Goal: Transaction & Acquisition: Purchase product/service

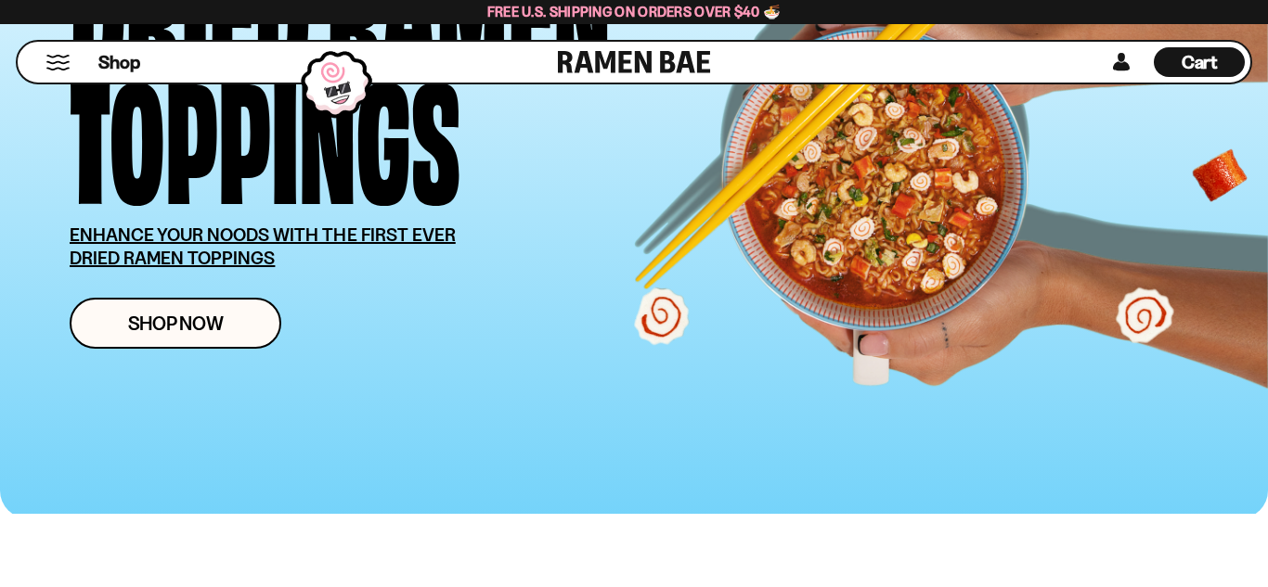
scroll to position [252, 0]
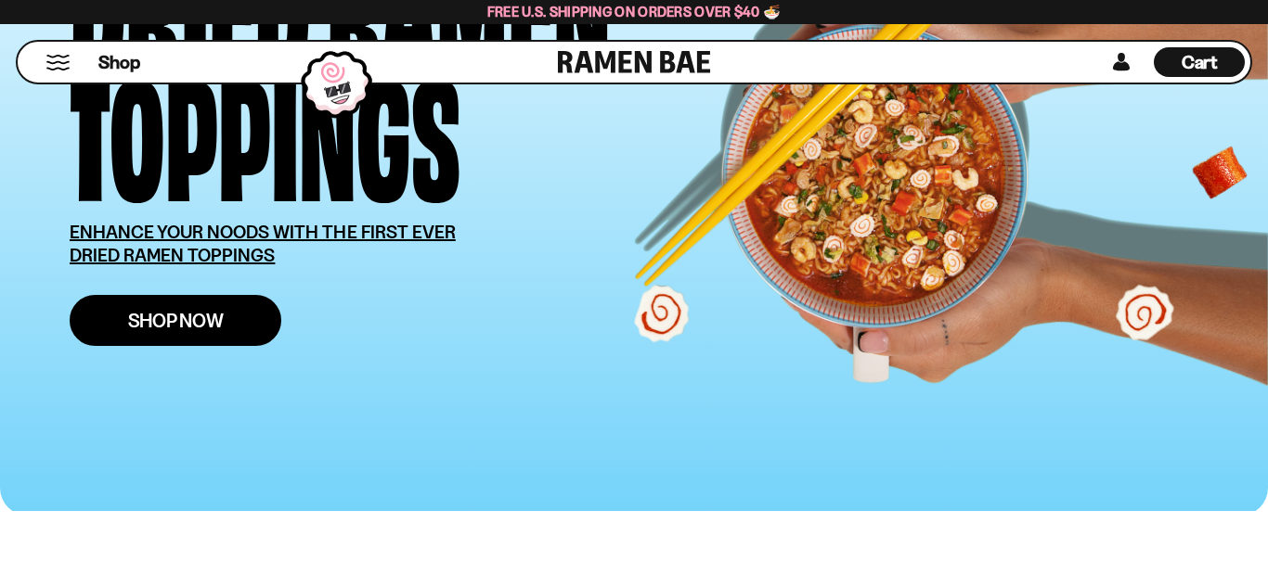
click at [191, 321] on span "Shop Now" at bounding box center [176, 320] width 96 height 19
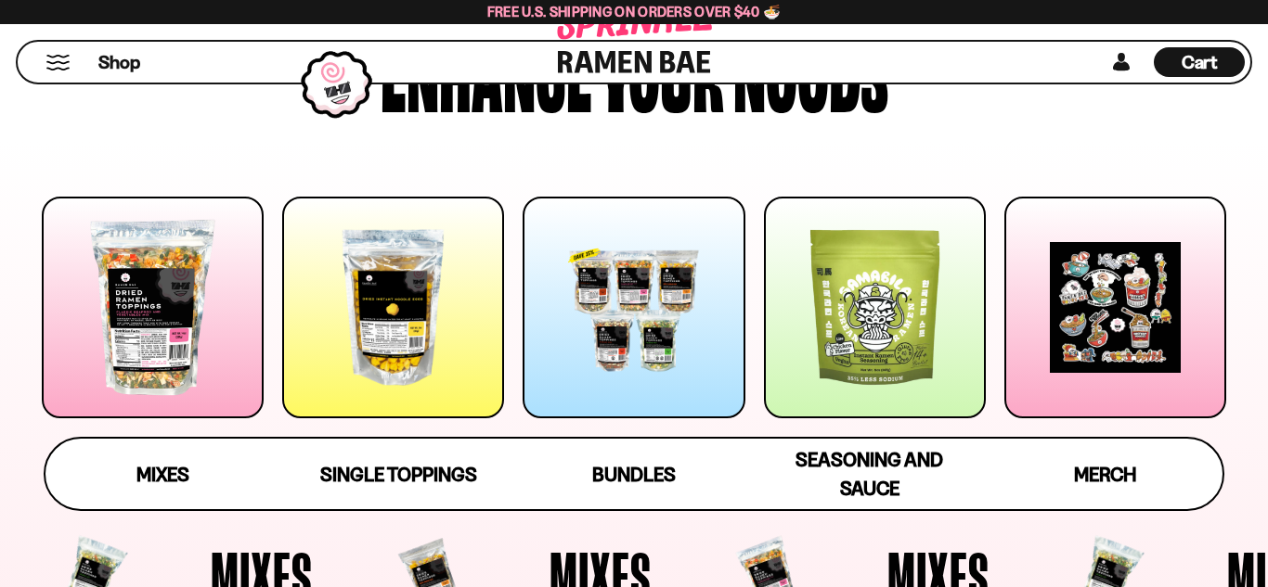
scroll to position [150, 0]
click at [410, 350] on div at bounding box center [393, 308] width 222 height 222
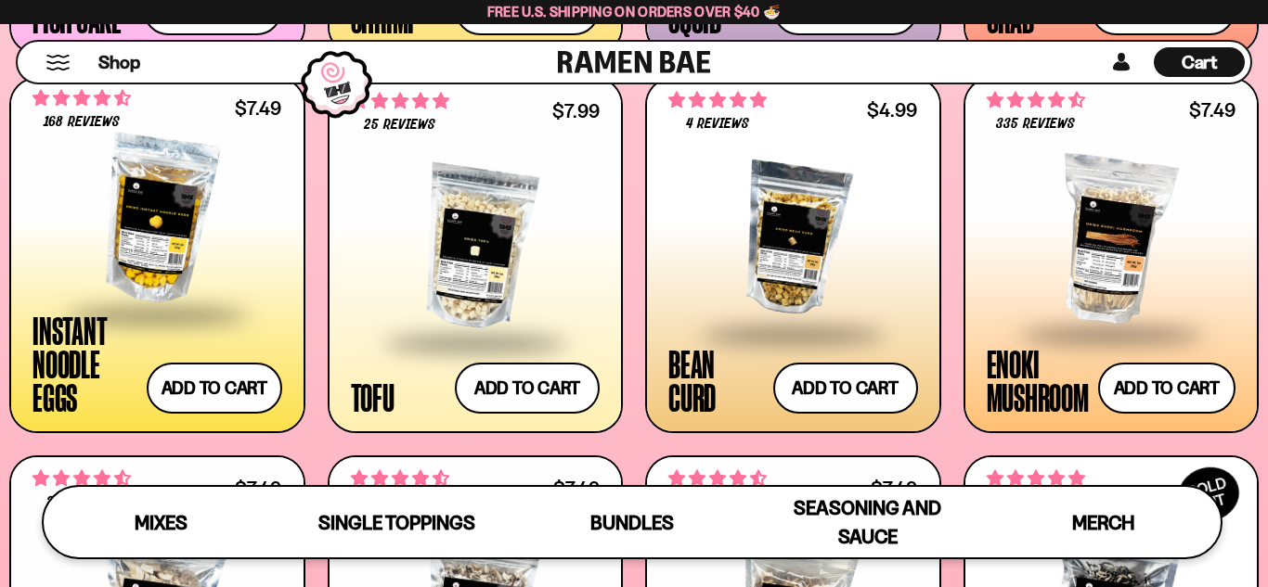
scroll to position [1965, 0]
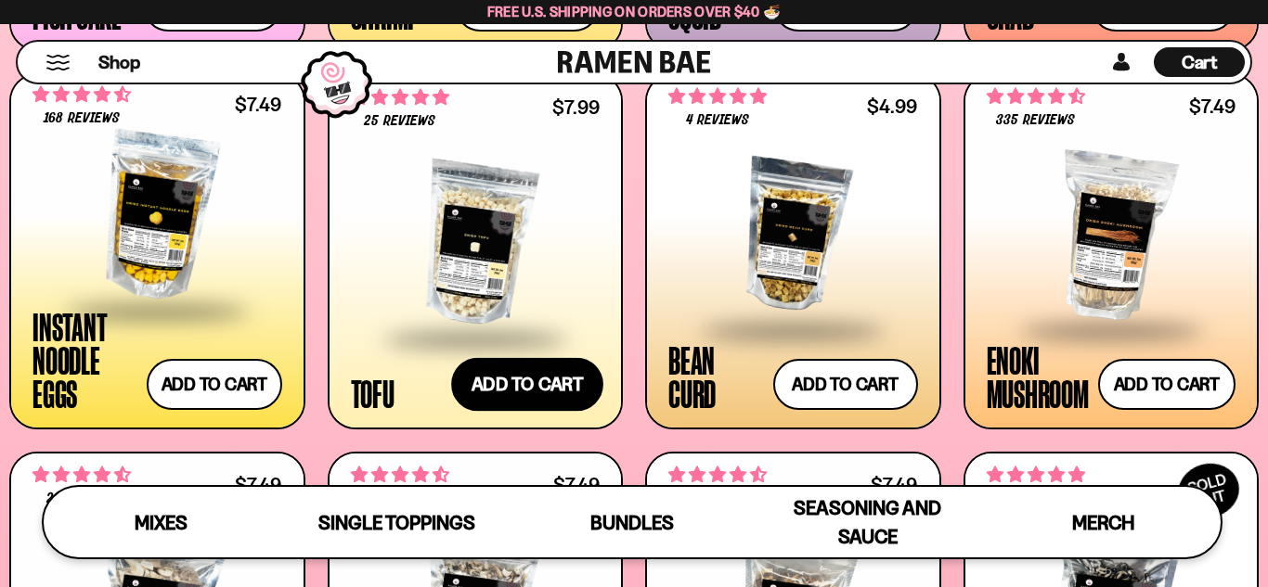
click at [539, 384] on button "Add to cart" at bounding box center [527, 384] width 152 height 54
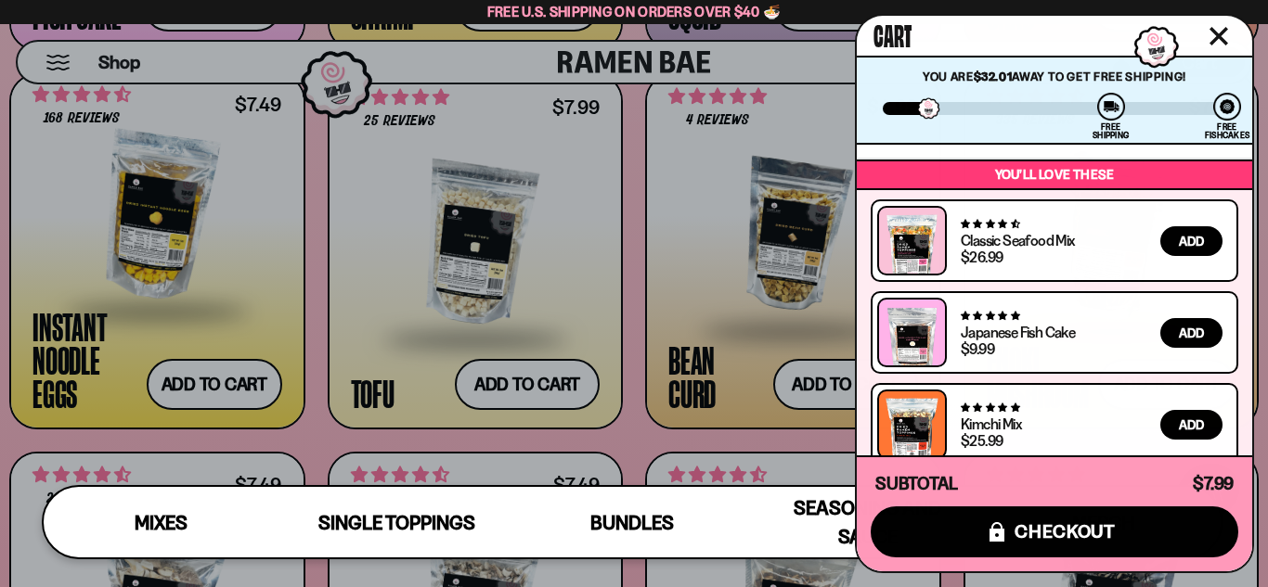
scroll to position [0, 0]
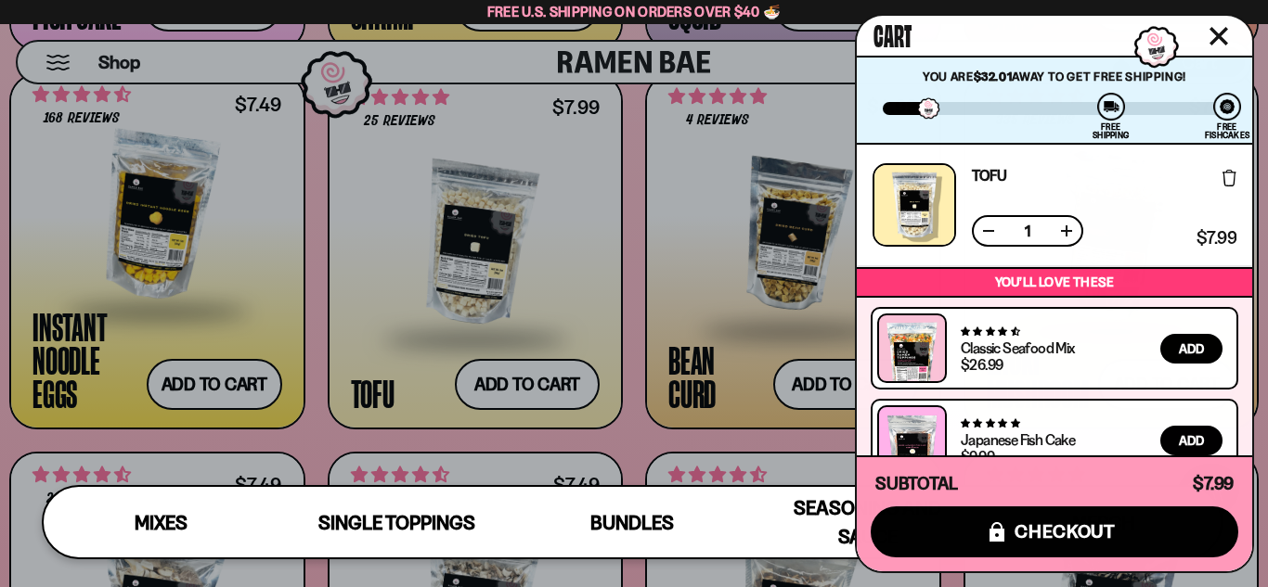
click at [1219, 39] on icon "Close cart" at bounding box center [1218, 36] width 19 height 19
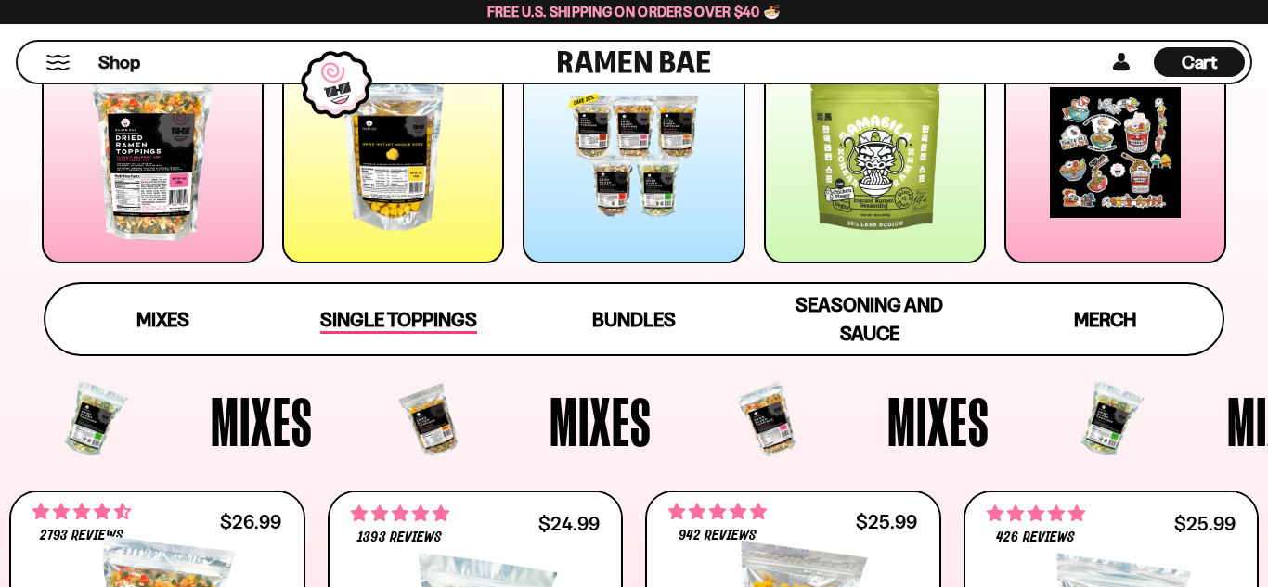
scroll to position [298, 0]
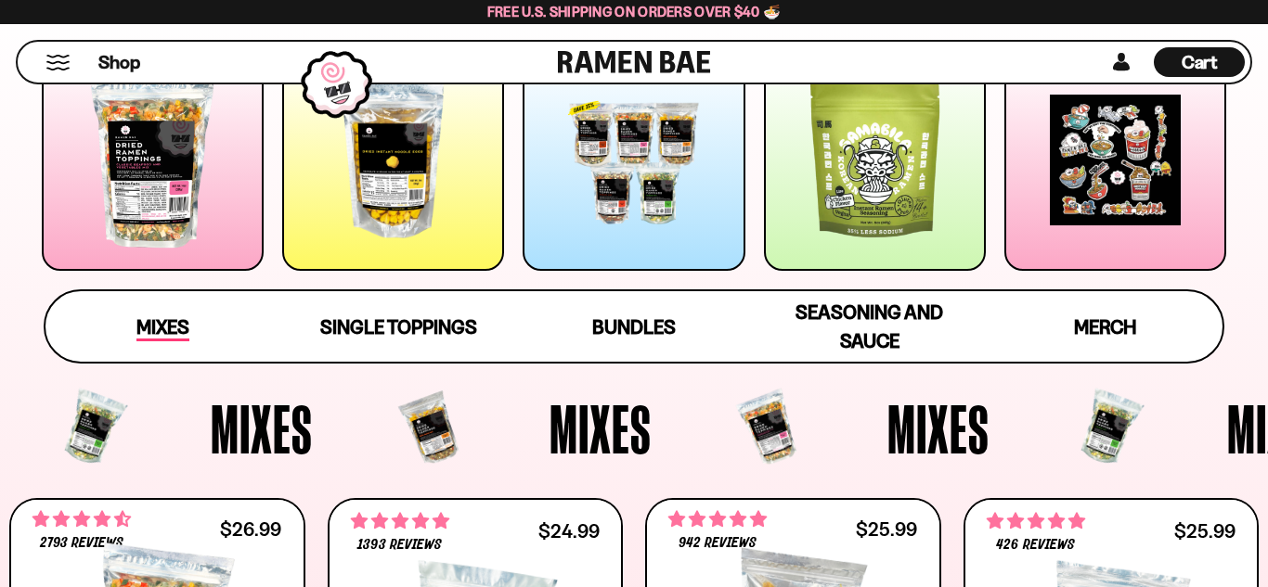
click at [156, 329] on span "Mixes" at bounding box center [162, 329] width 53 height 26
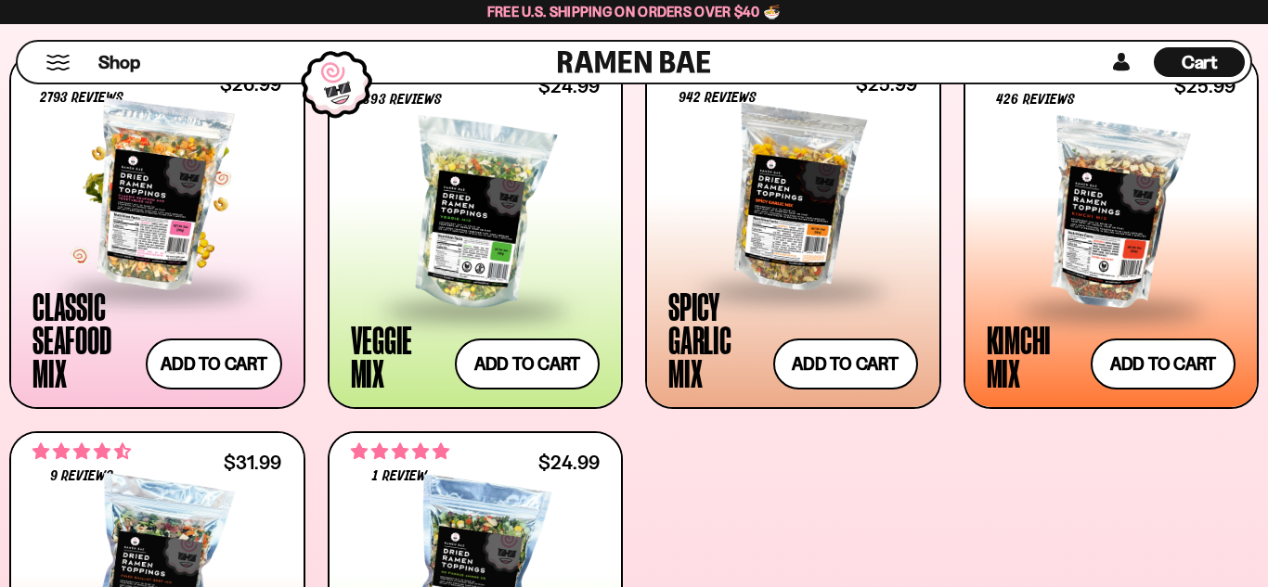
scroll to position [778, 0]
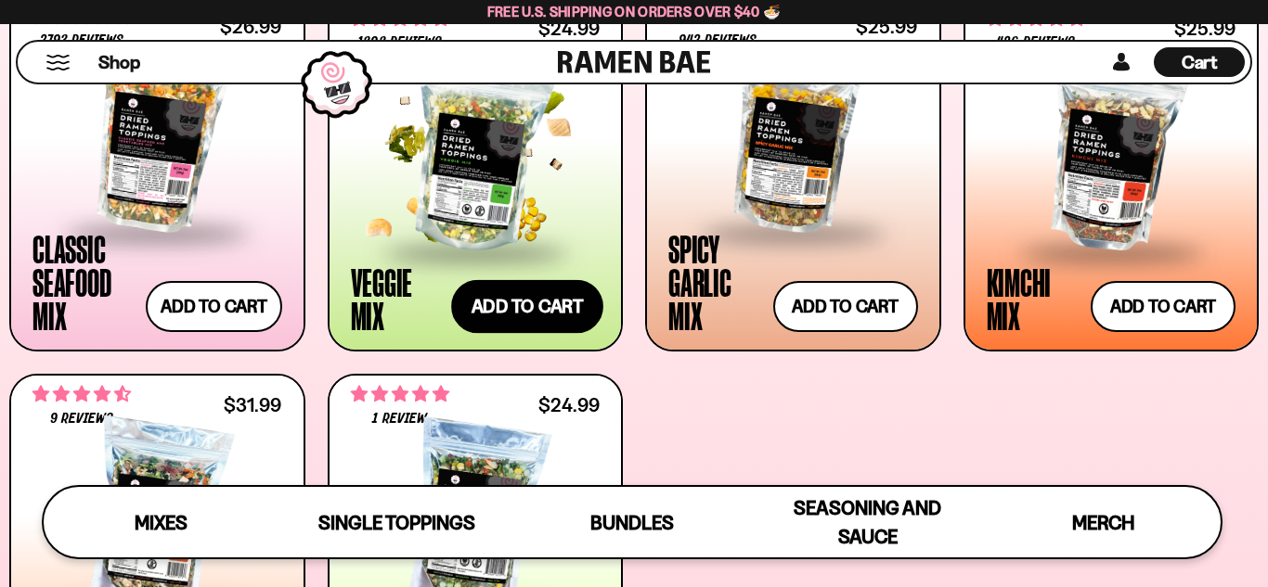
click at [522, 310] on button "Add to cart" at bounding box center [527, 306] width 152 height 54
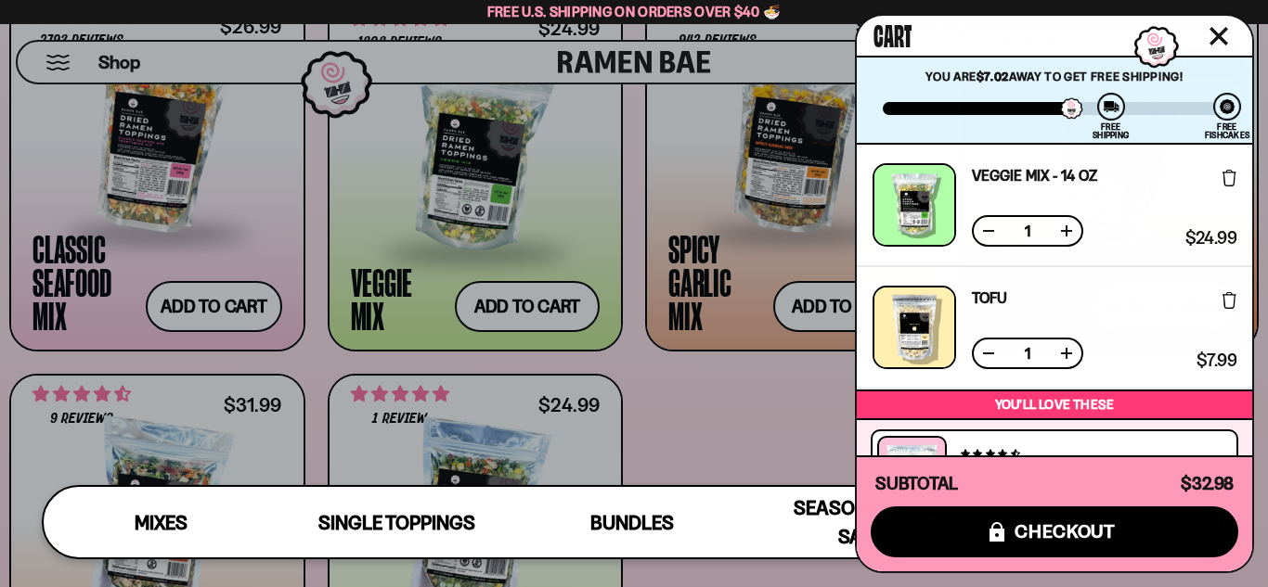
click at [1070, 230] on button at bounding box center [1066, 231] width 19 height 19
click at [1230, 42] on button "Close cart" at bounding box center [1219, 36] width 28 height 28
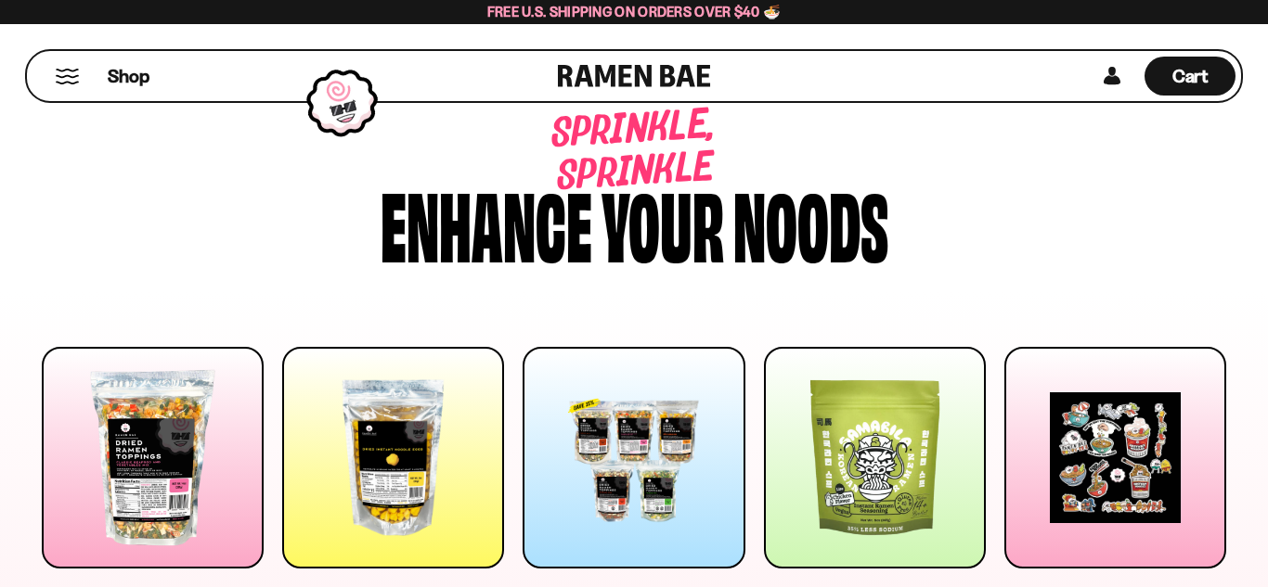
scroll to position [256, 0]
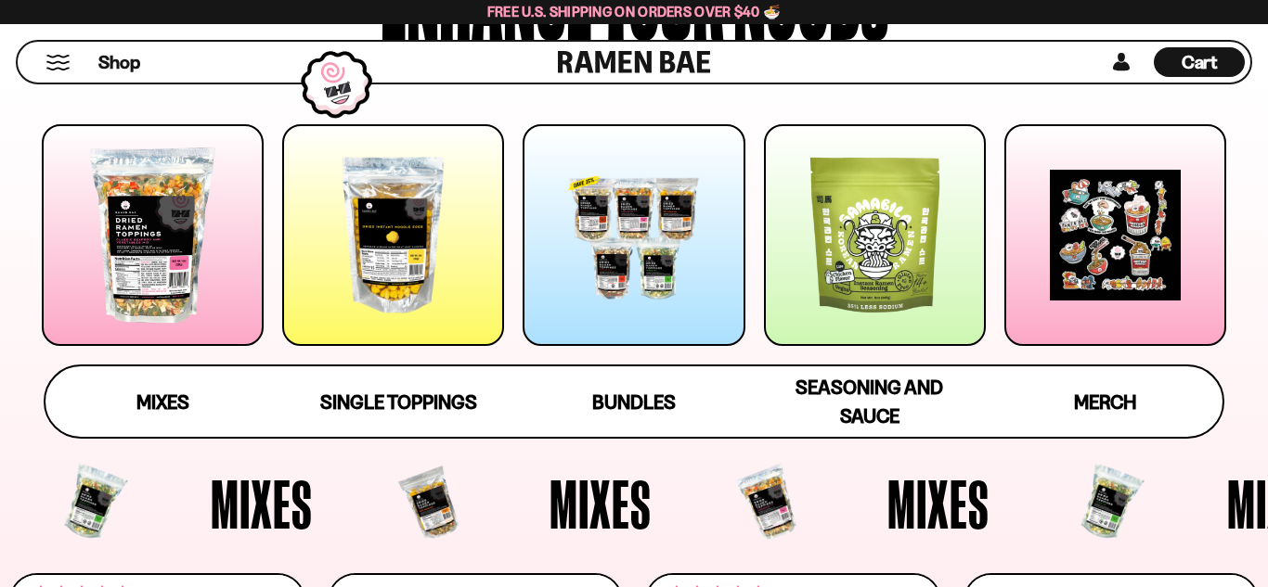
click at [881, 277] on div at bounding box center [875, 235] width 222 height 222
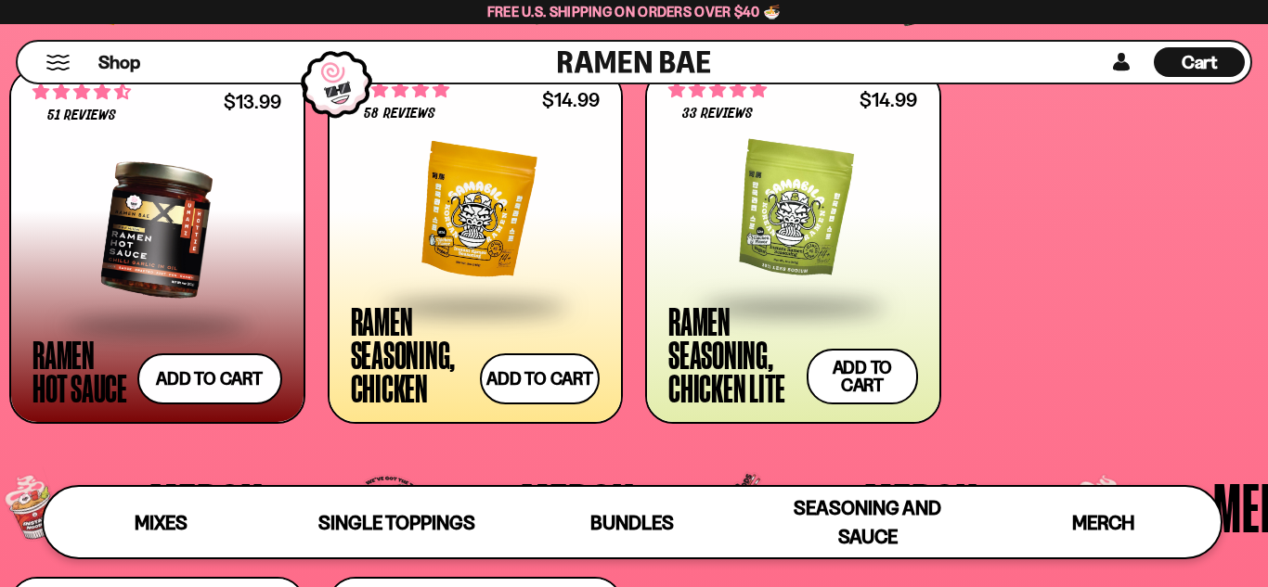
scroll to position [4118, 0]
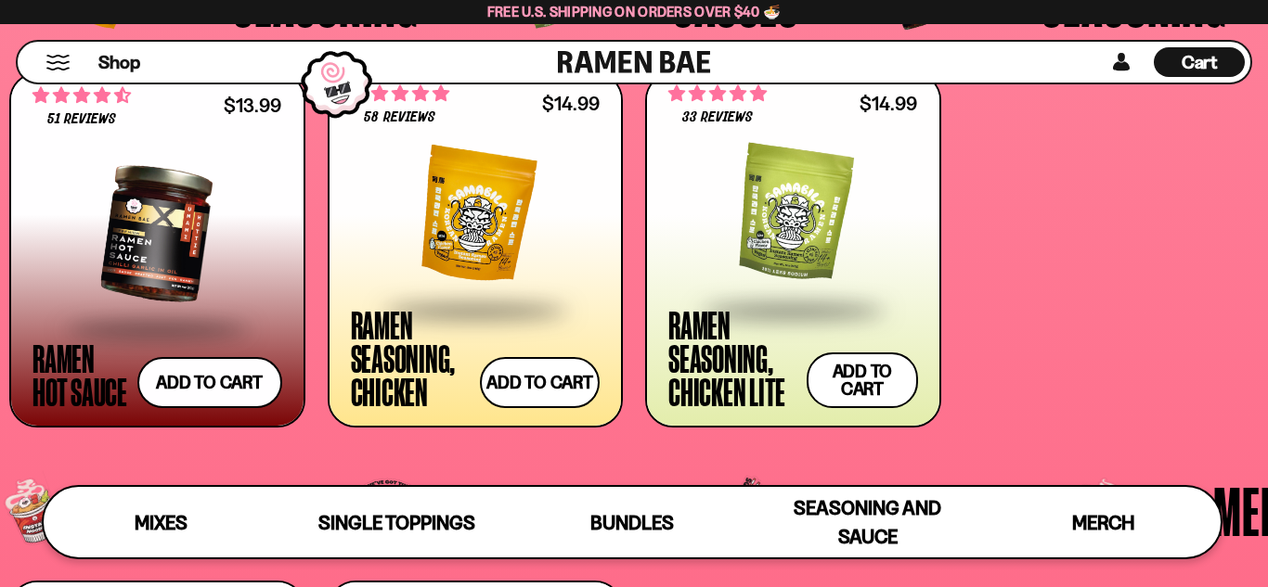
click at [458, 246] on div at bounding box center [476, 216] width 250 height 186
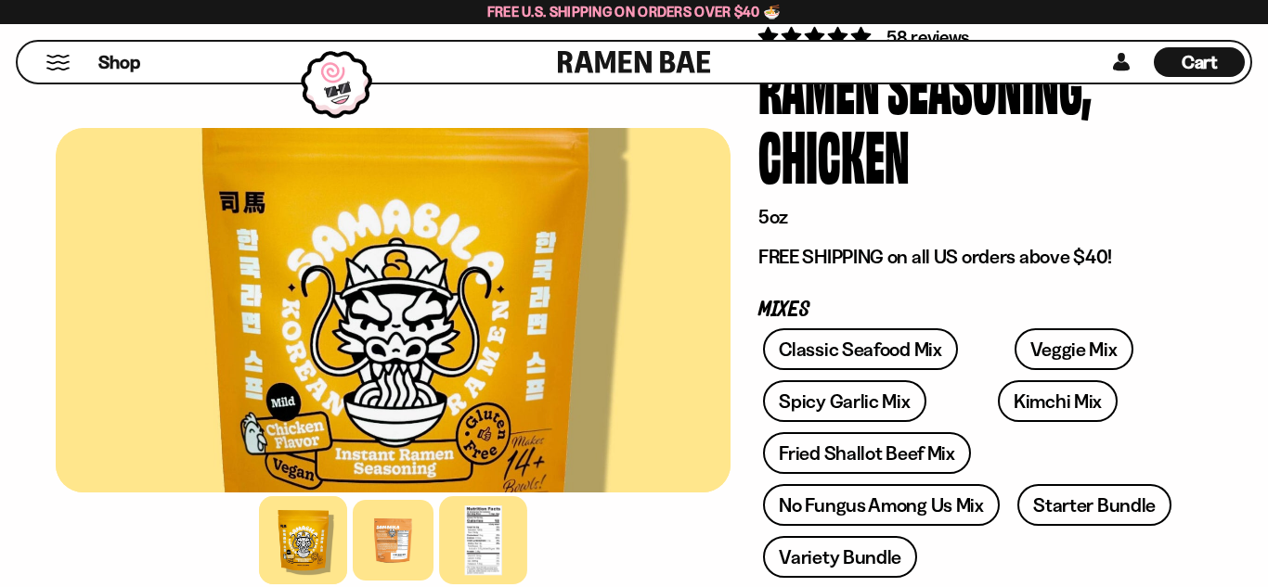
scroll to position [145, 0]
click at [483, 545] on div at bounding box center [483, 541] width 88 height 88
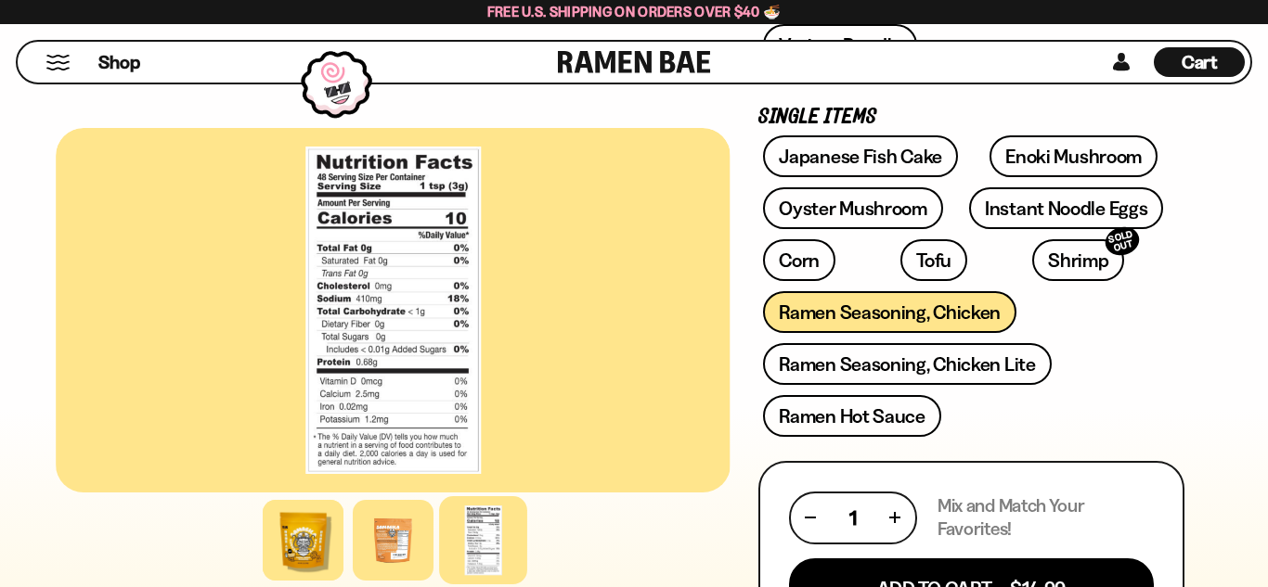
scroll to position [662, 0]
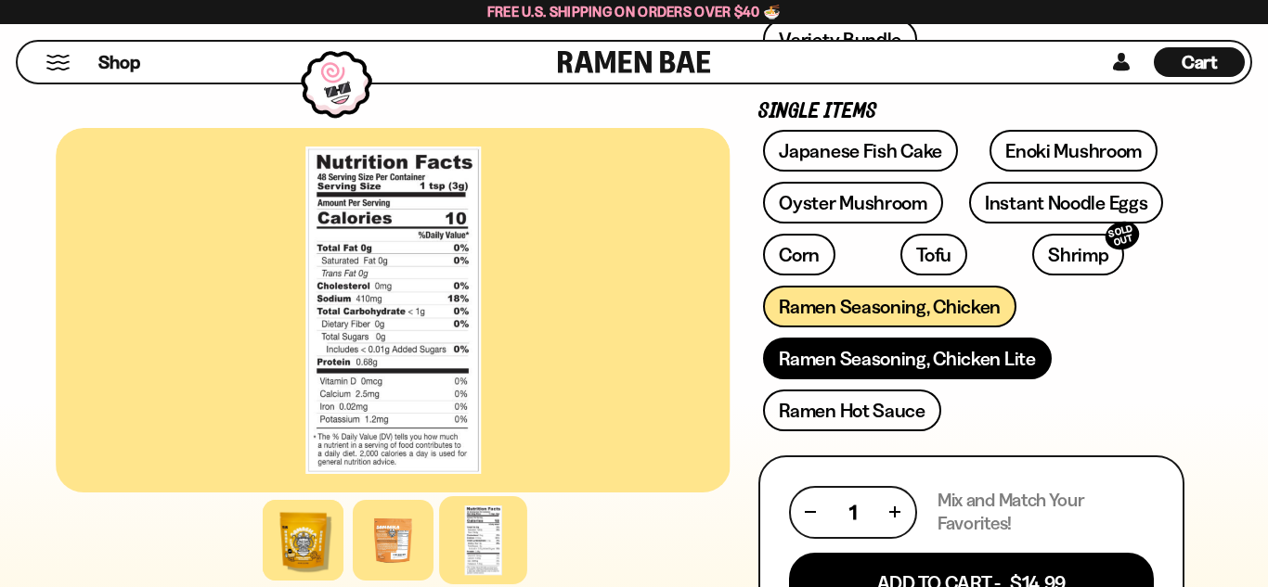
click at [811, 369] on link "Ramen Seasoning, Chicken Lite" at bounding box center [907, 359] width 288 height 42
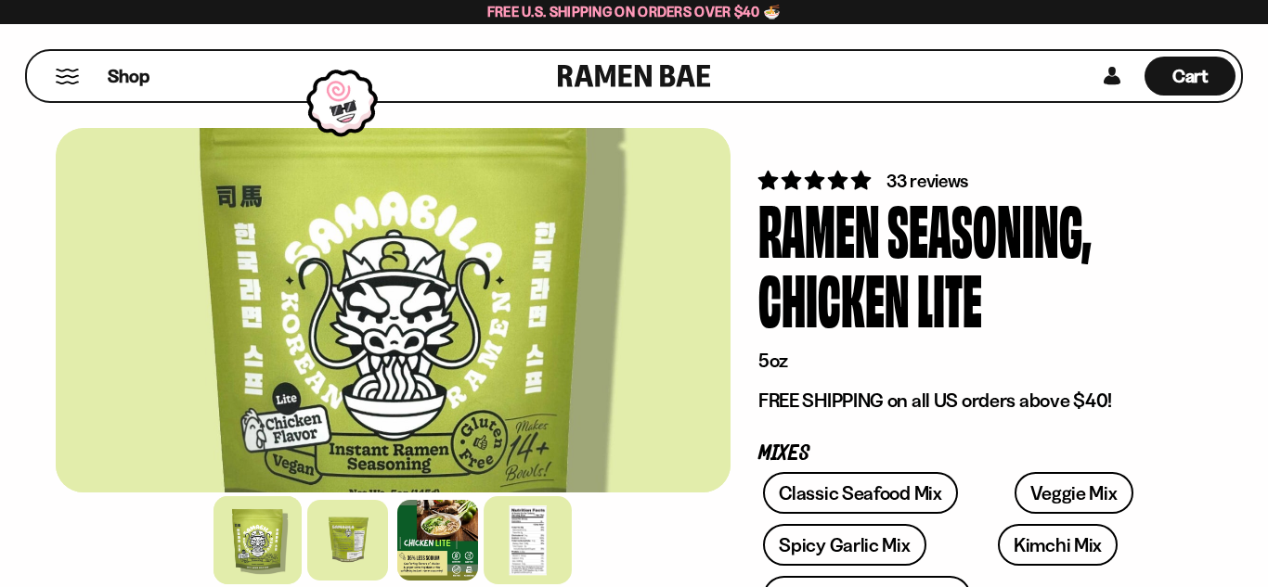
click at [528, 549] on div at bounding box center [528, 541] width 88 height 88
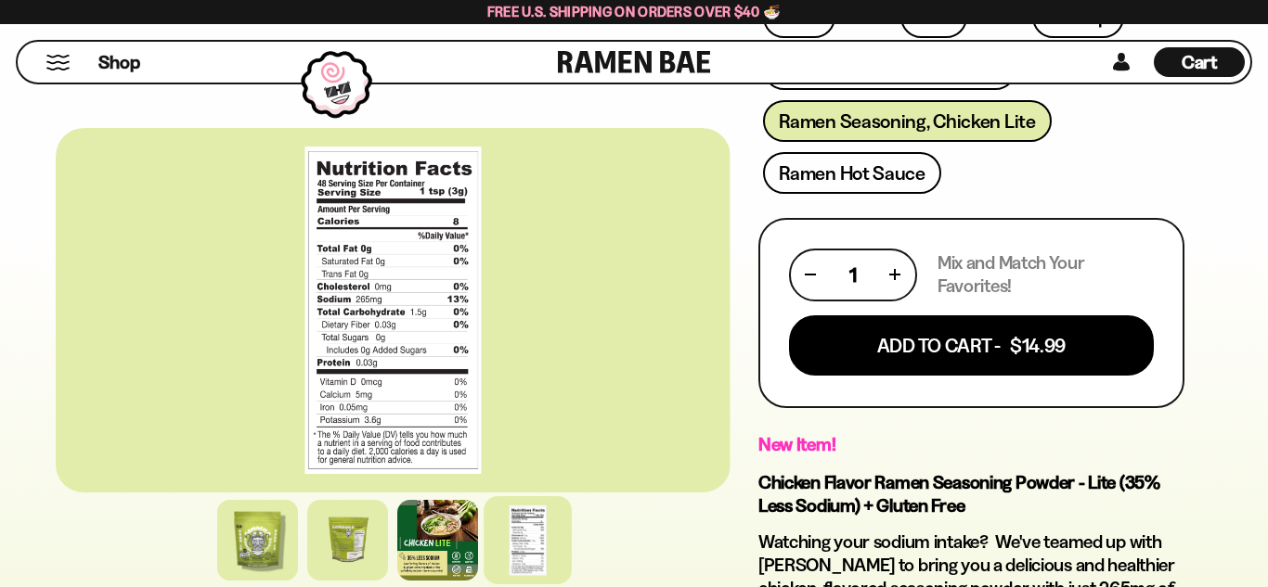
scroll to position [858, 0]
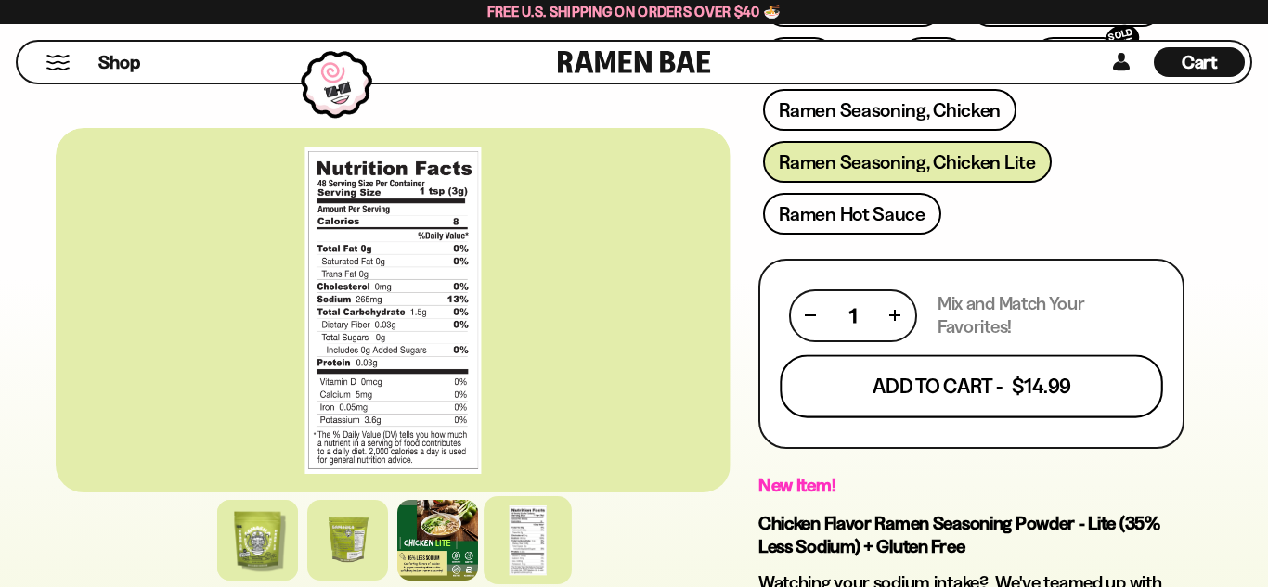
click at [908, 397] on button "Add To Cart - $14.99" at bounding box center [971, 386] width 383 height 63
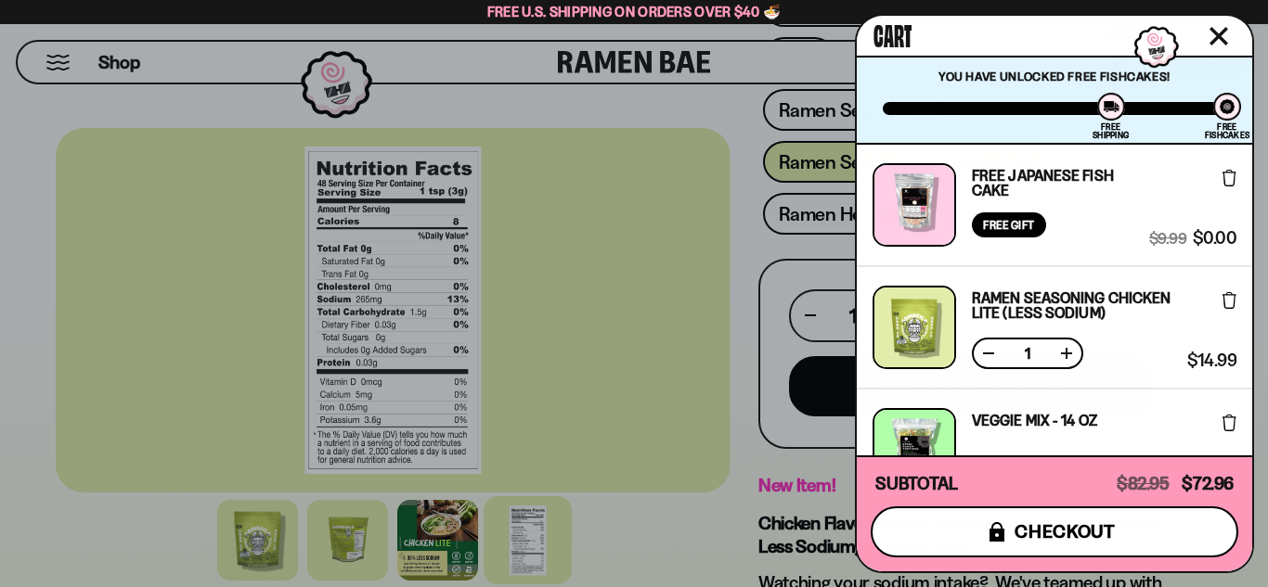
click at [1054, 536] on span "checkout" at bounding box center [1064, 532] width 101 height 20
